Goal: Information Seeking & Learning: Find specific fact

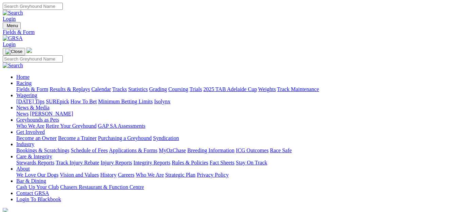
click at [89, 86] on link "Results & Replays" at bounding box center [70, 89] width 40 height 6
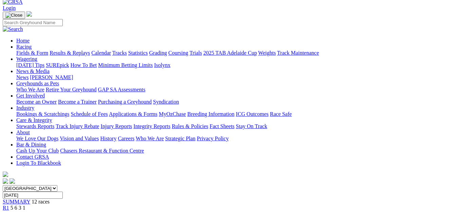
scroll to position [4, 0]
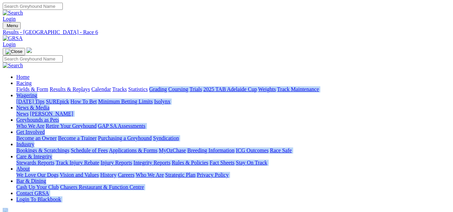
drag, startPoint x: 254, startPoint y: 37, endPoint x: 264, endPoint y: 114, distance: 77.0
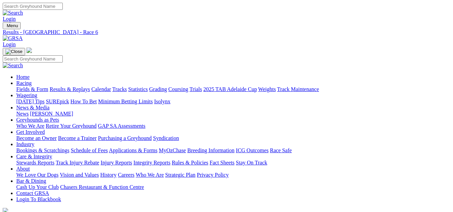
type input "Yesterday, 4 Sep 2025"
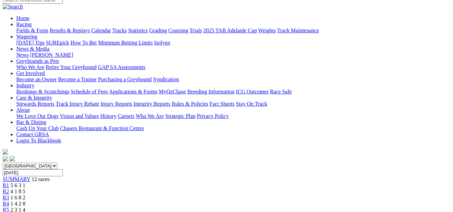
scroll to position [32, 0]
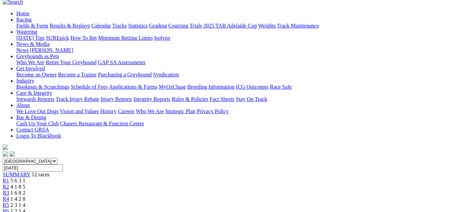
scroll to position [41, 0]
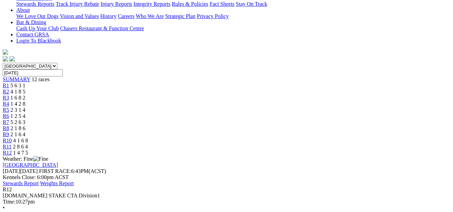
scroll to position [163, 0]
